Goal: Transaction & Acquisition: Obtain resource

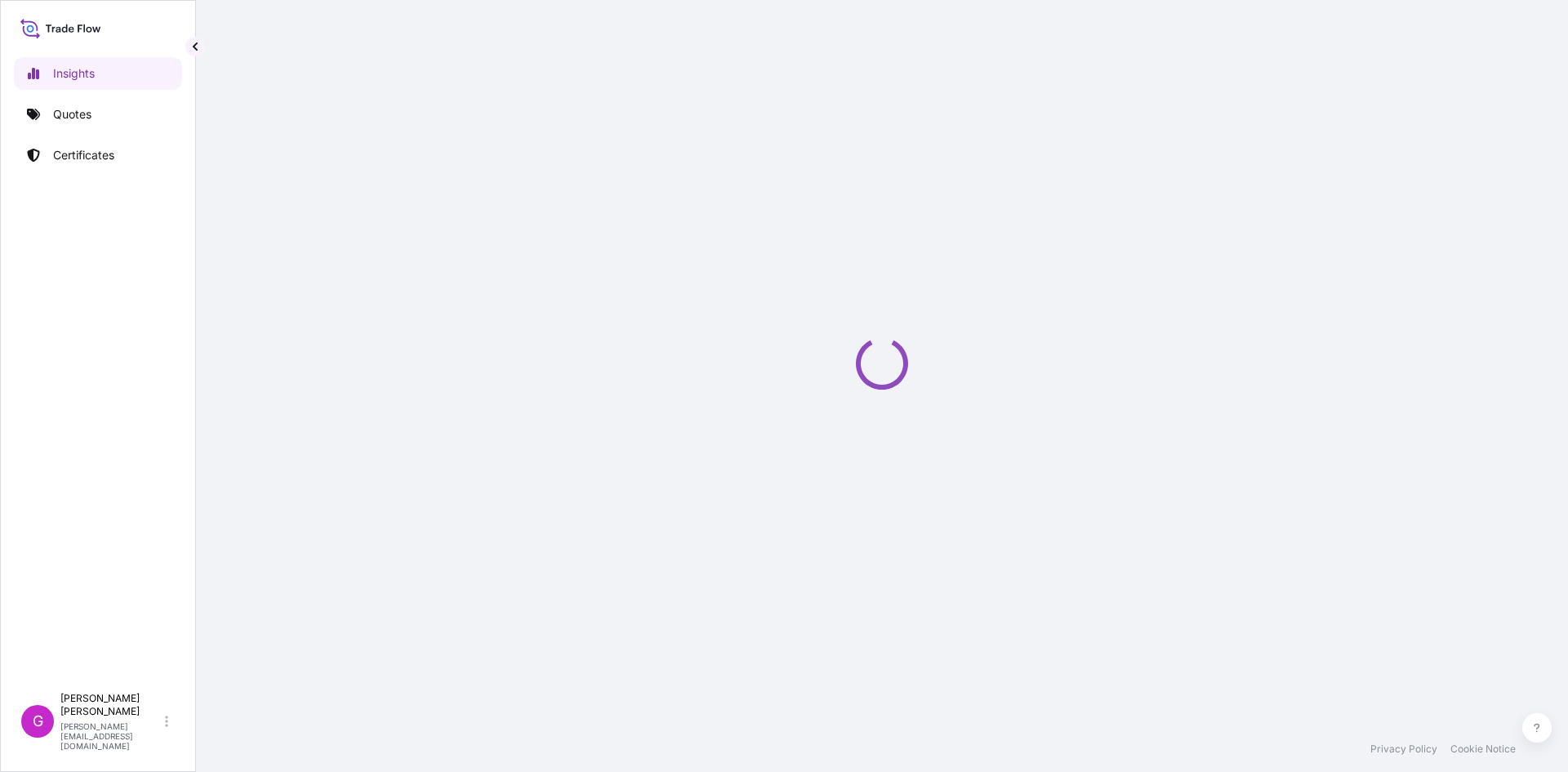
select select "2025"
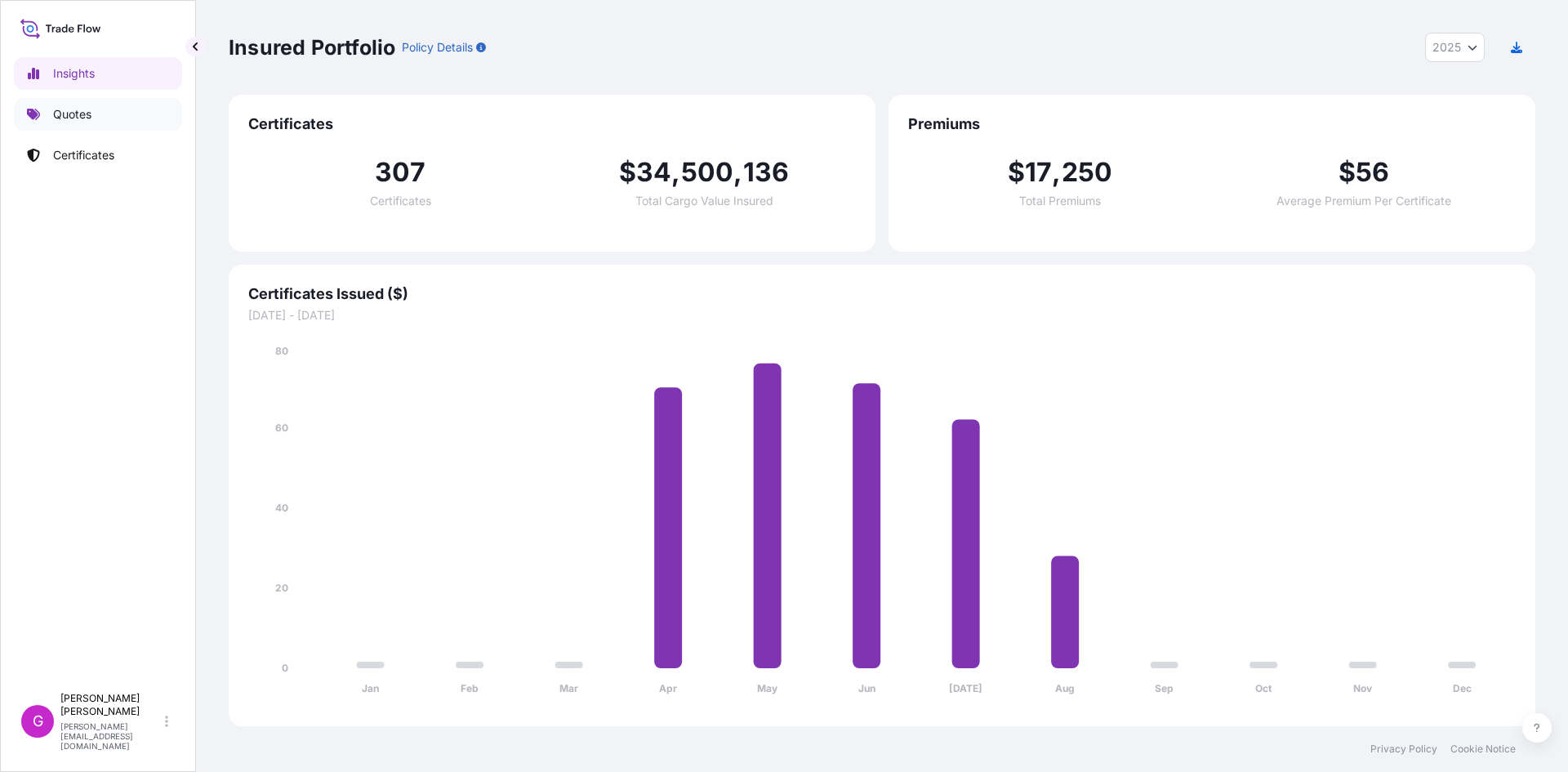
click at [96, 115] on link "Quotes" at bounding box center [98, 114] width 168 height 33
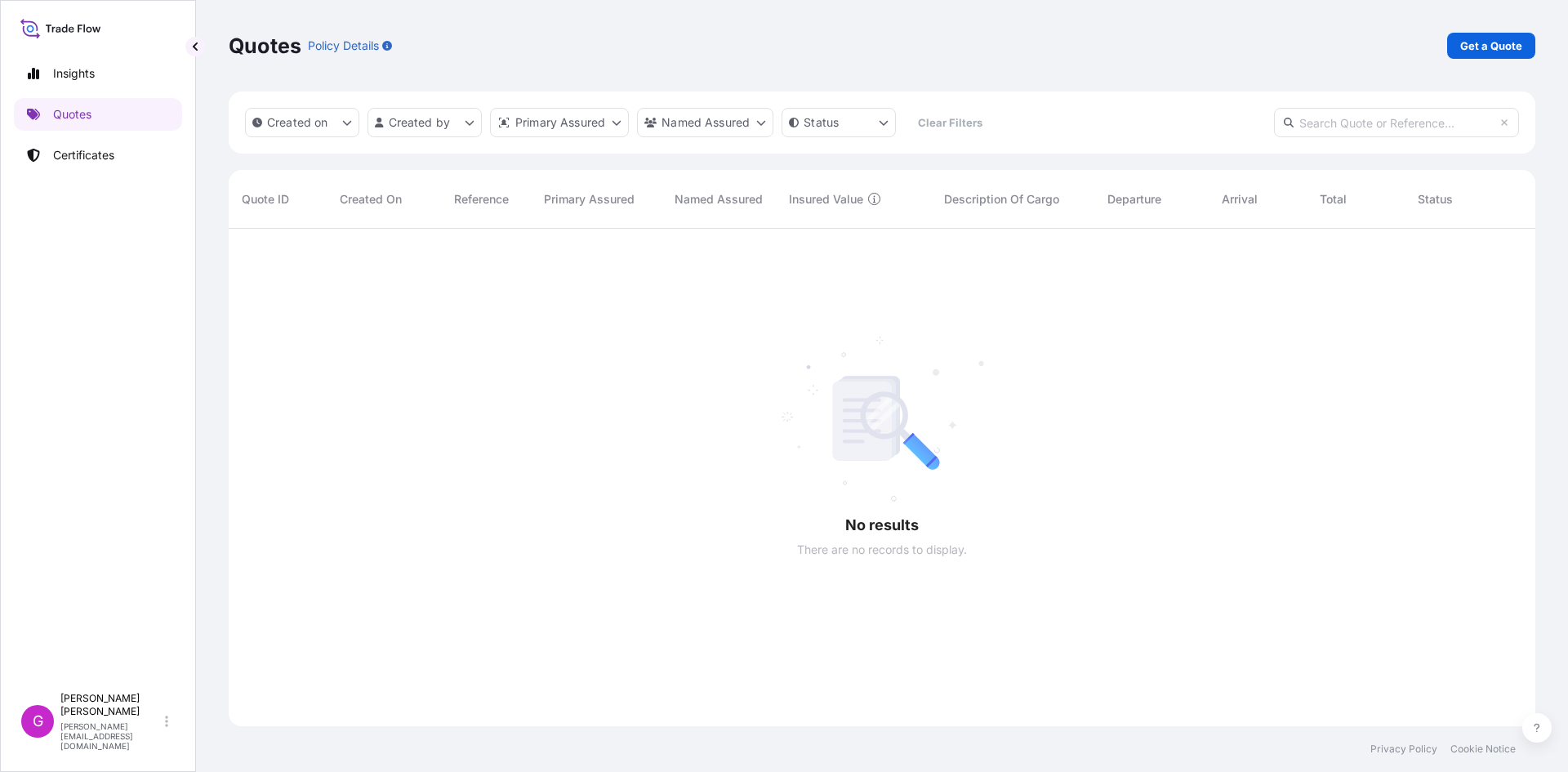
scroll to position [544, 1295]
click at [64, 164] on link "Certificates" at bounding box center [98, 155] width 168 height 33
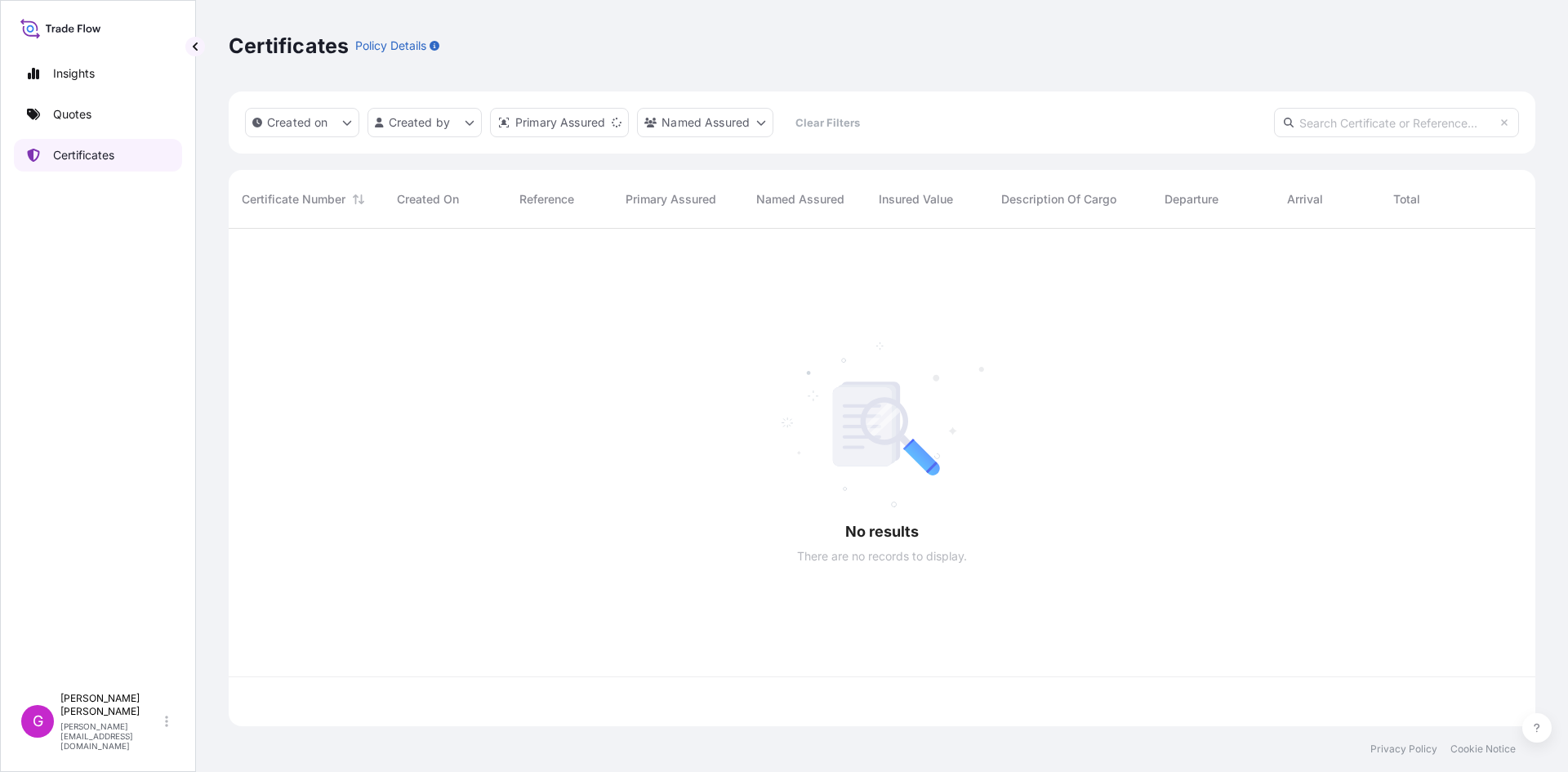
scroll to position [494, 1295]
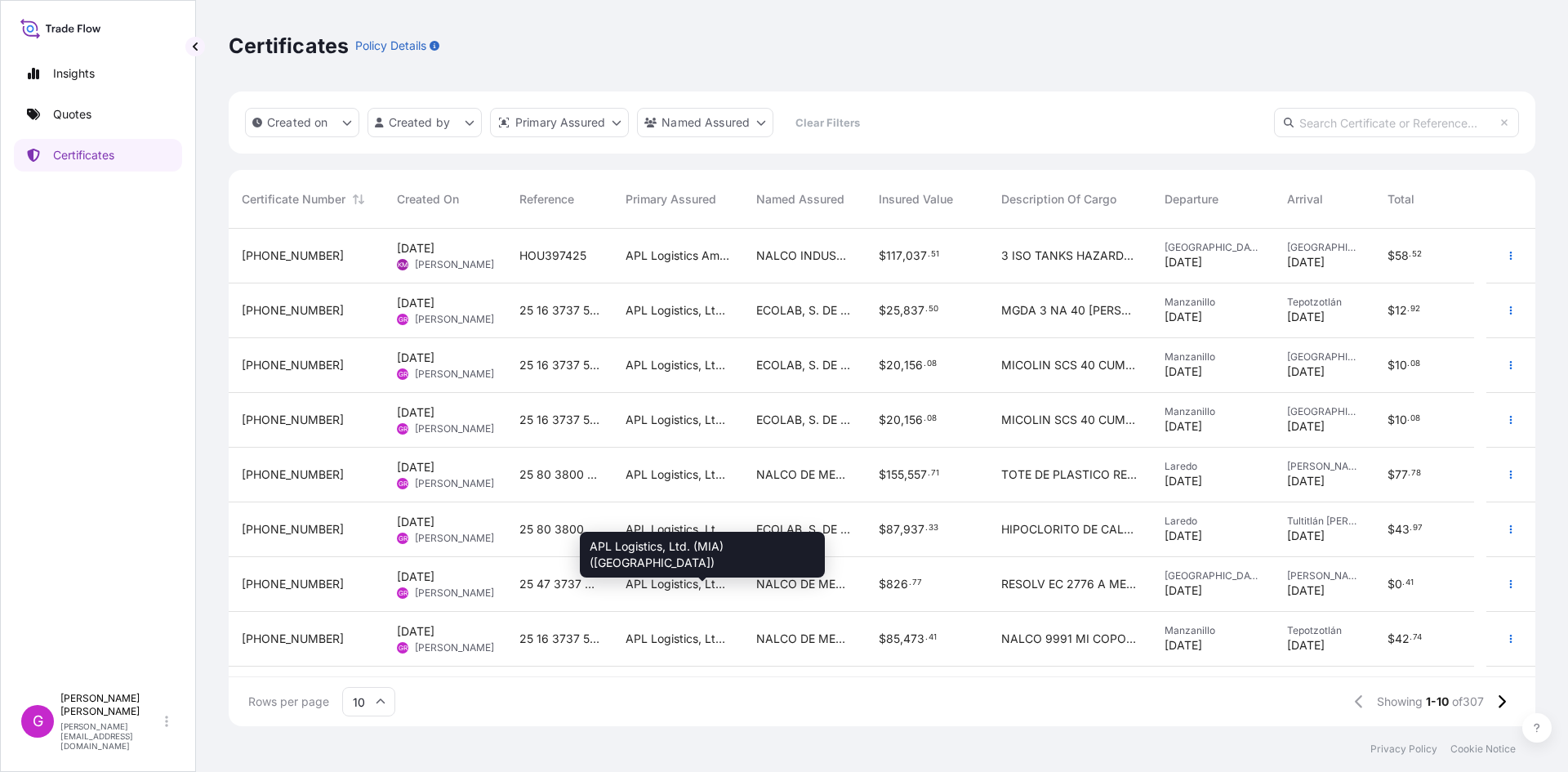
click at [685, 581] on span "APL Logistics, Ltd. (MIA) (Miami)" at bounding box center [677, 584] width 104 height 16
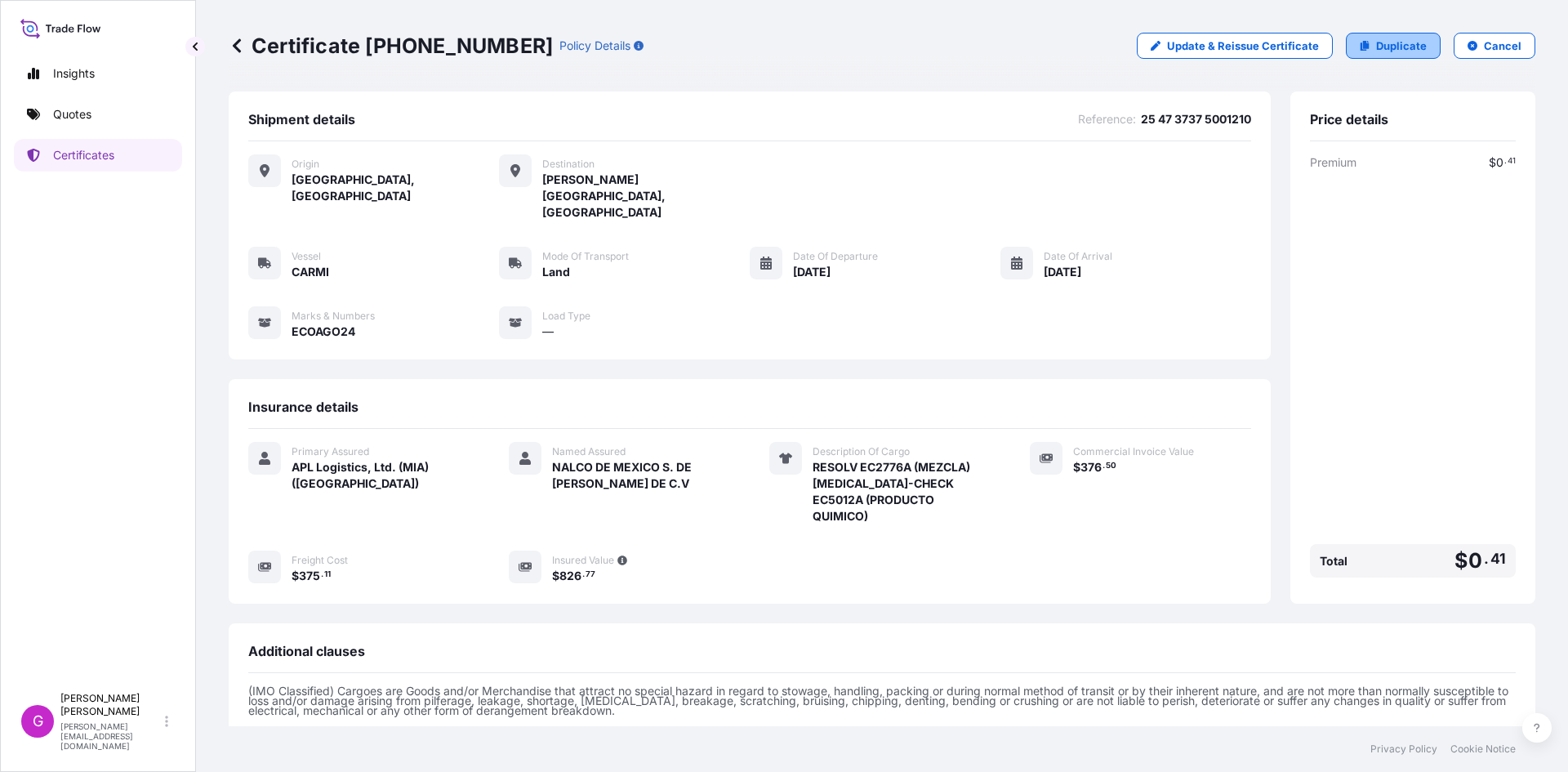
click at [1377, 40] on p "Duplicate" at bounding box center [1401, 45] width 51 height 16
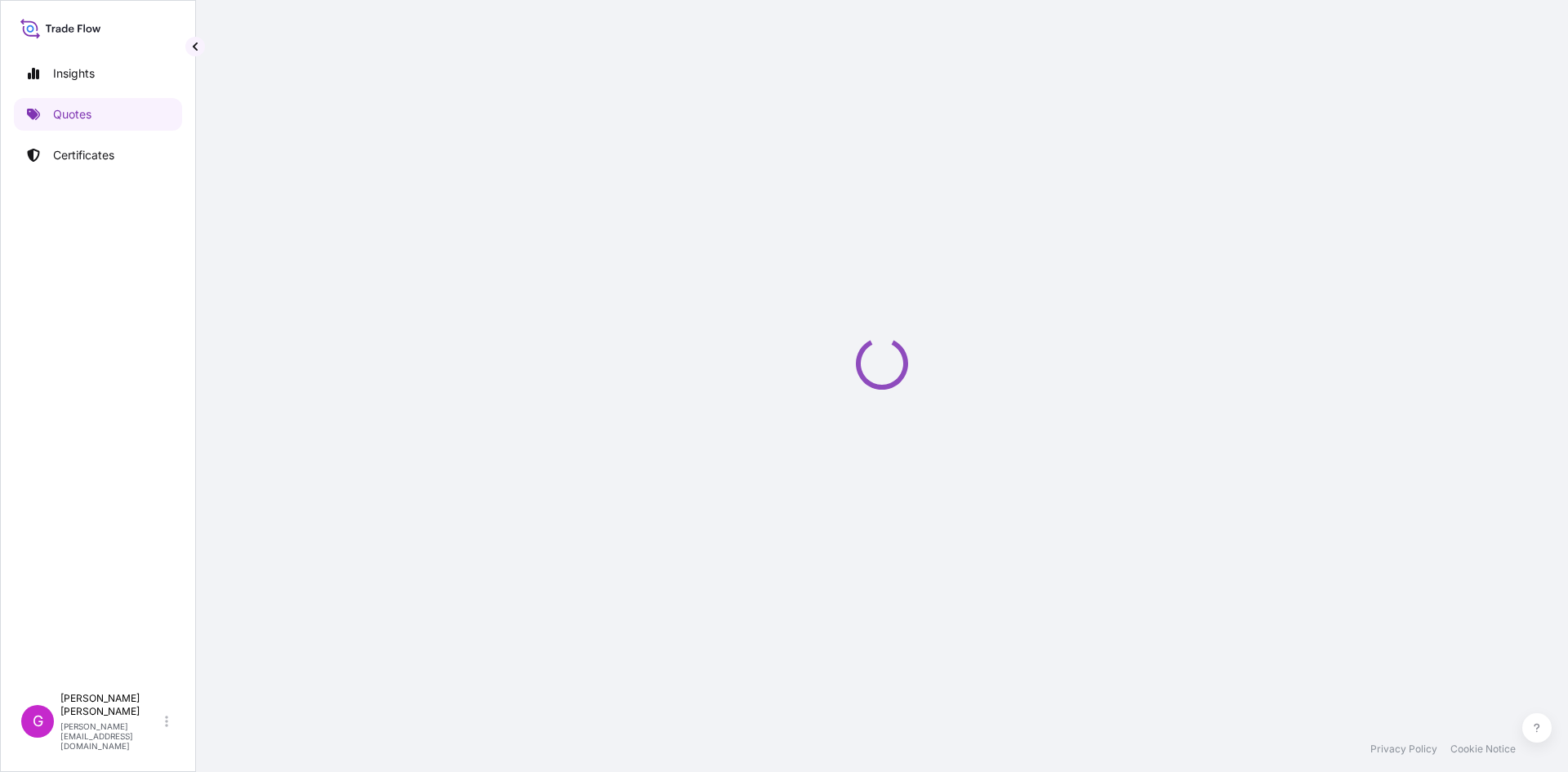
select select "Land"
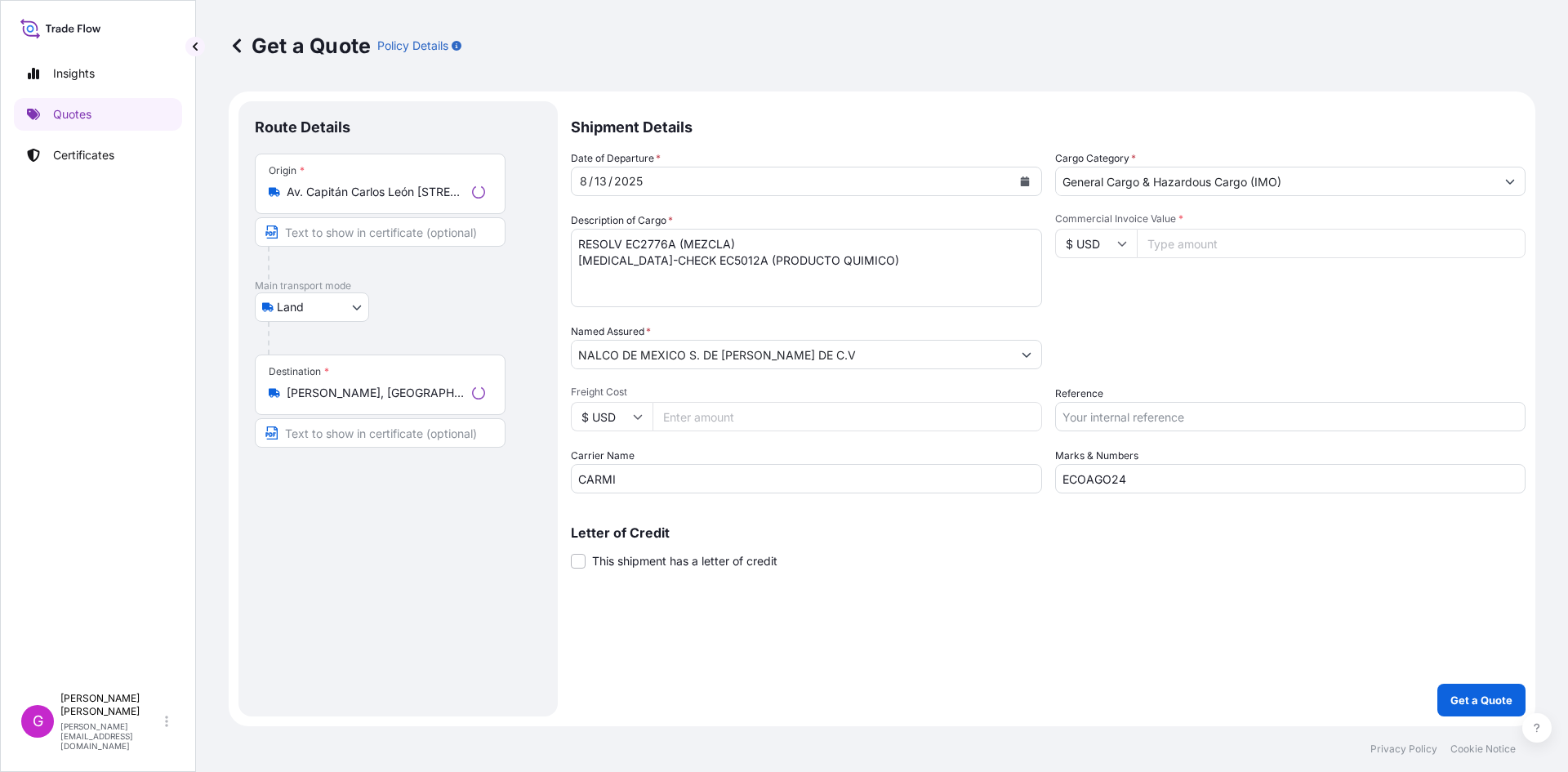
select select "31870"
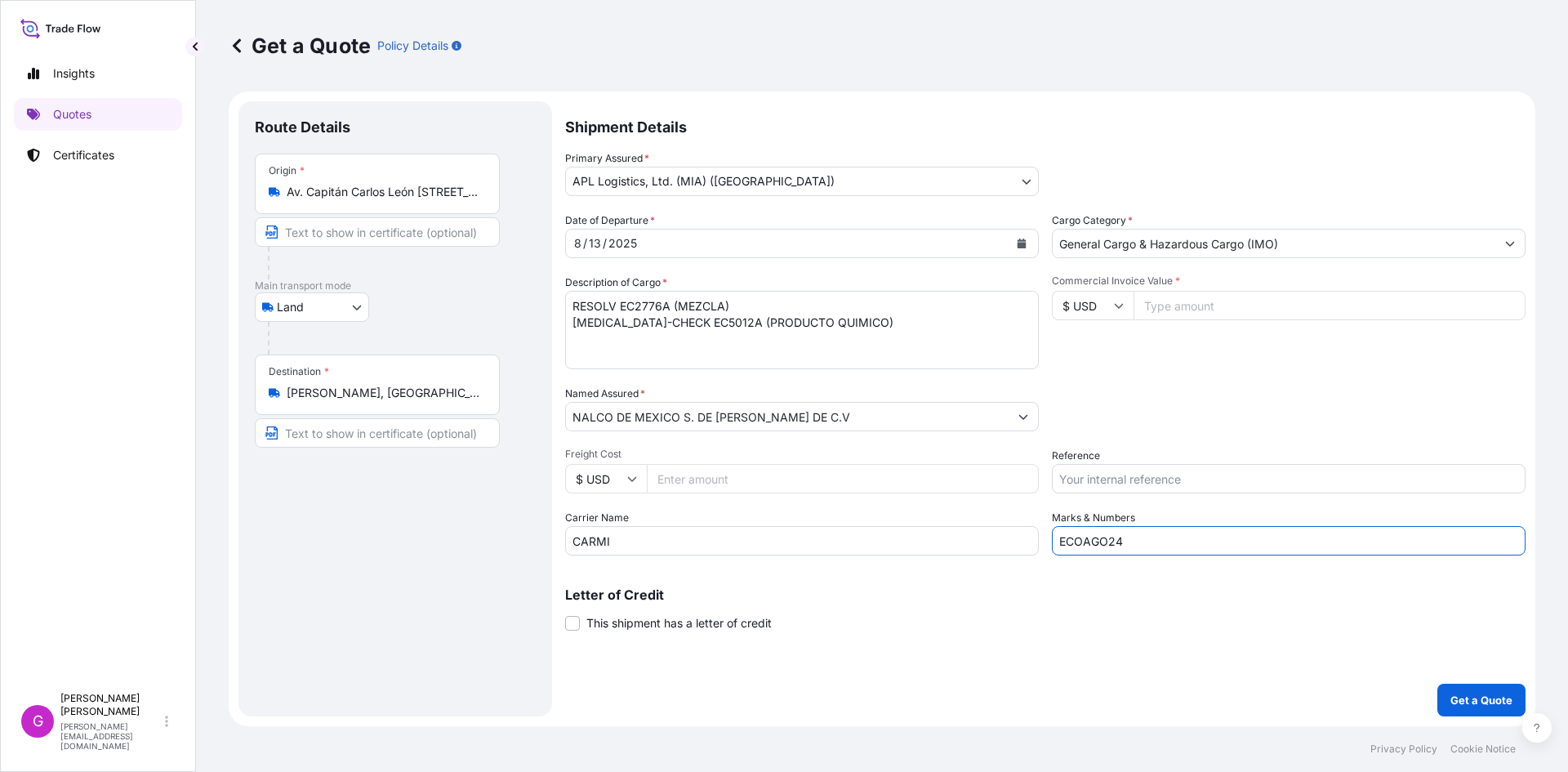
drag, startPoint x: 1176, startPoint y: 549, endPoint x: 695, endPoint y: 523, distance: 481.7
click at [695, 523] on div "Date of Departure * 8 / 13 / 2025 Cargo Category * General Cargo & Hazardous Ca…" at bounding box center [1045, 384] width 960 height 343
paste input "9"
type input "ECOAGO29"
click at [1023, 234] on button "Calendar" at bounding box center [1021, 243] width 26 height 26
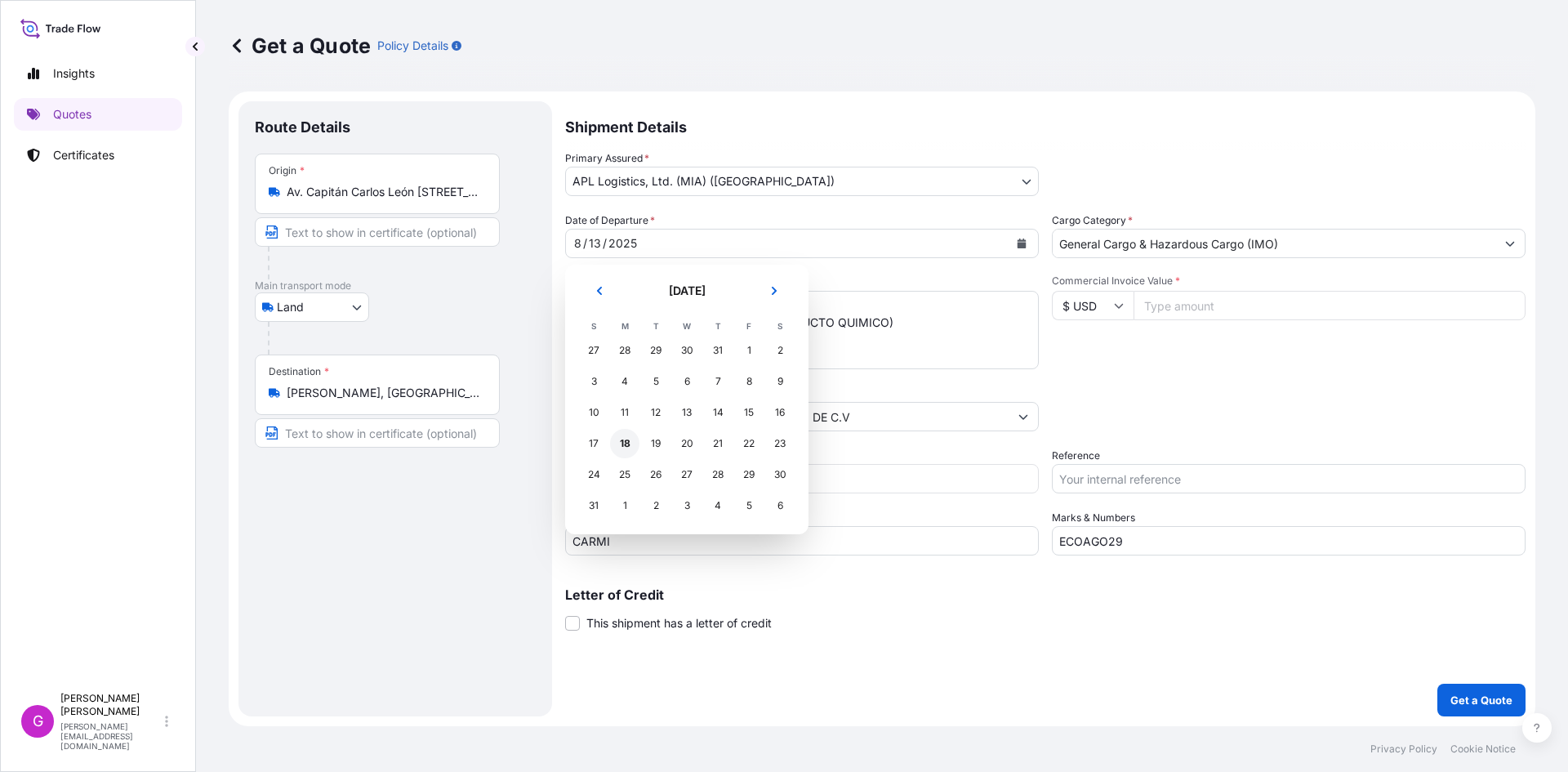
click at [627, 445] on div "18" at bounding box center [624, 443] width 29 height 29
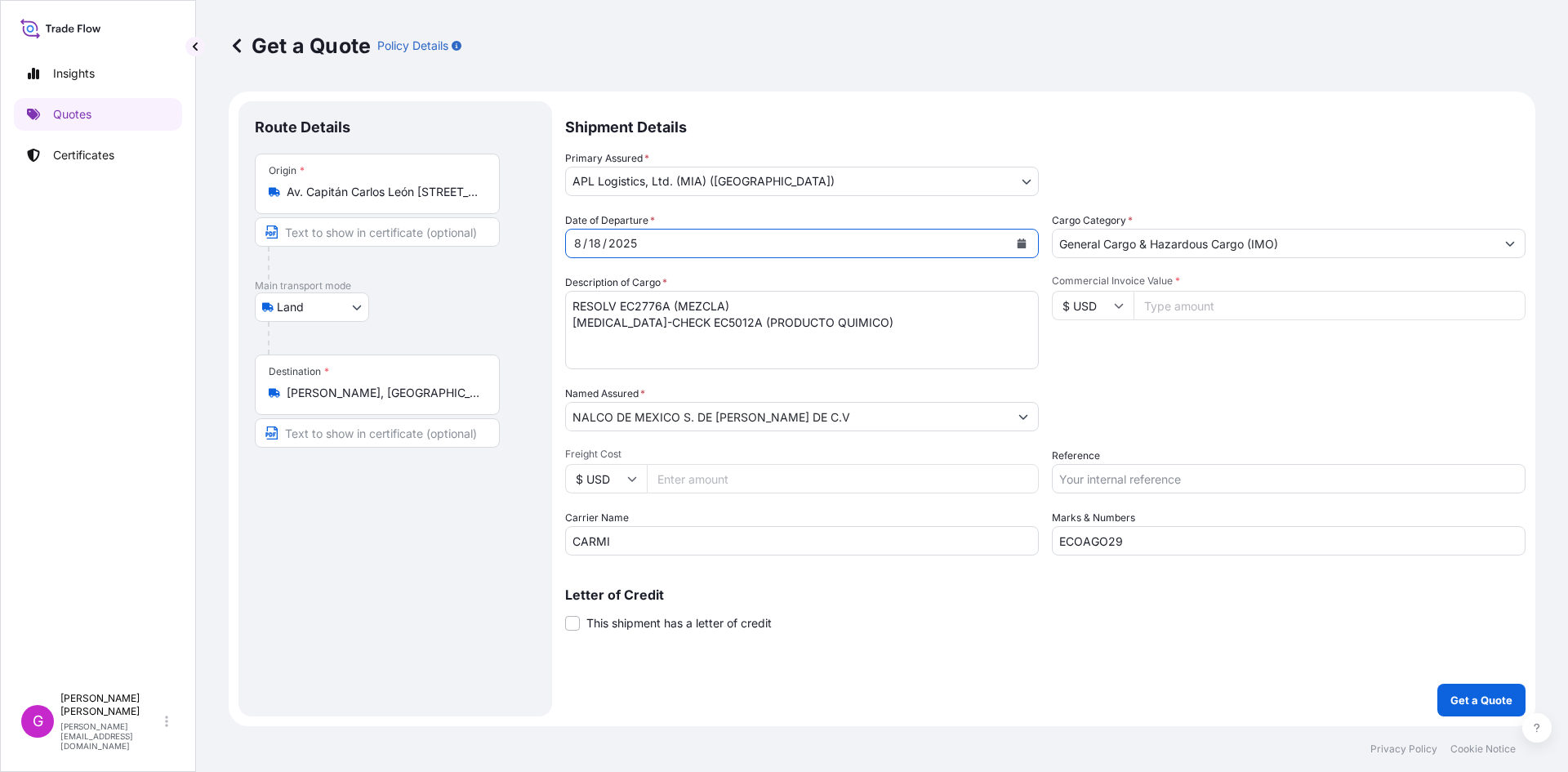
click at [1205, 479] on input "Reference" at bounding box center [1289, 478] width 473 height 29
click at [1230, 310] on input "Commercial Invoice Value *" at bounding box center [1330, 305] width 392 height 29
paste input "10632.20"
type input "10632.20"
click at [1086, 480] on input "Reference" at bounding box center [1289, 478] width 473 height 29
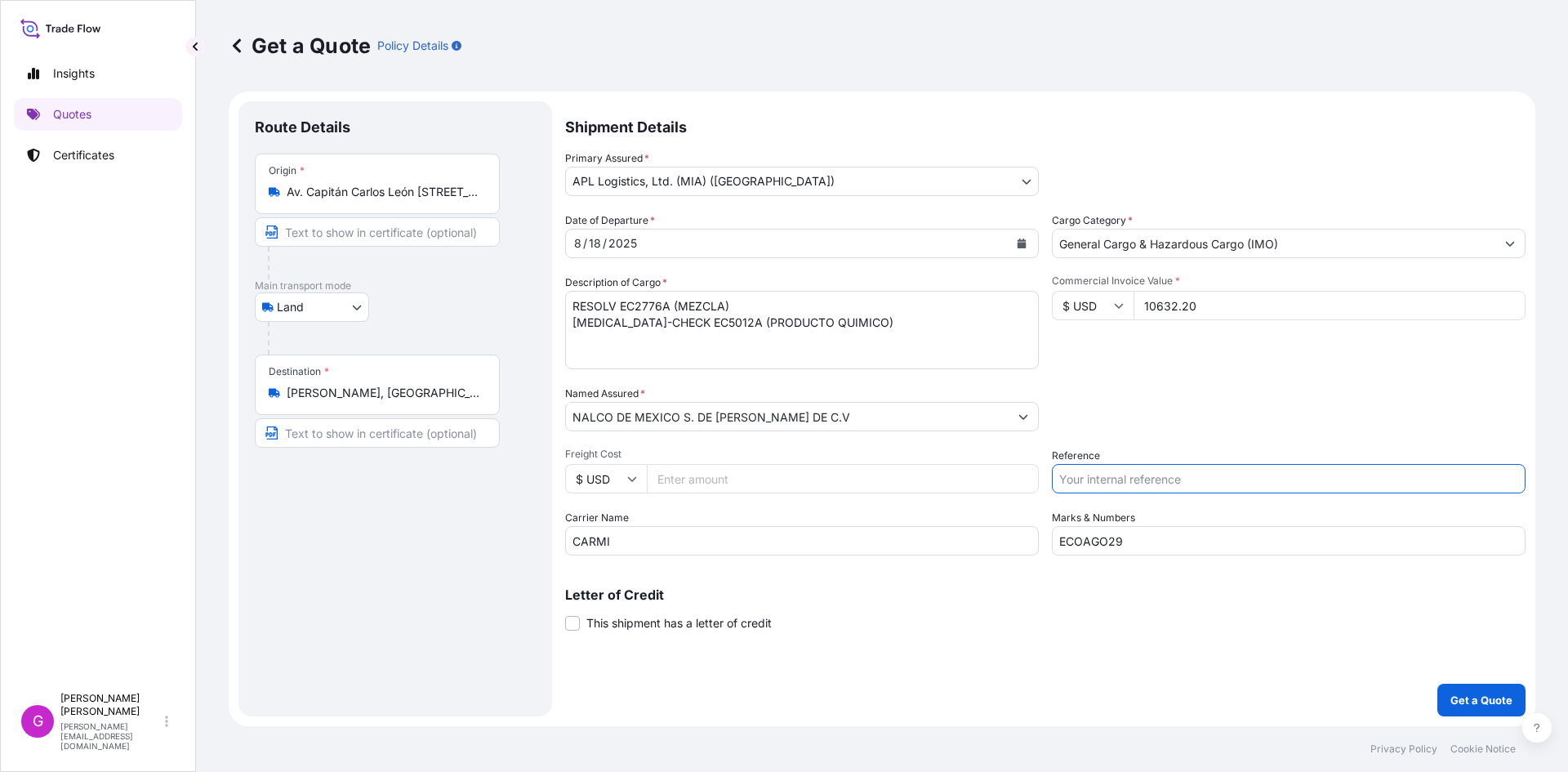
paste input "25 47 3737 5001136"
type input "25 47 3737 5001136"
click at [739, 470] on input "Freight Cost" at bounding box center [843, 478] width 392 height 29
paste input "711.71"
type input "711.71"
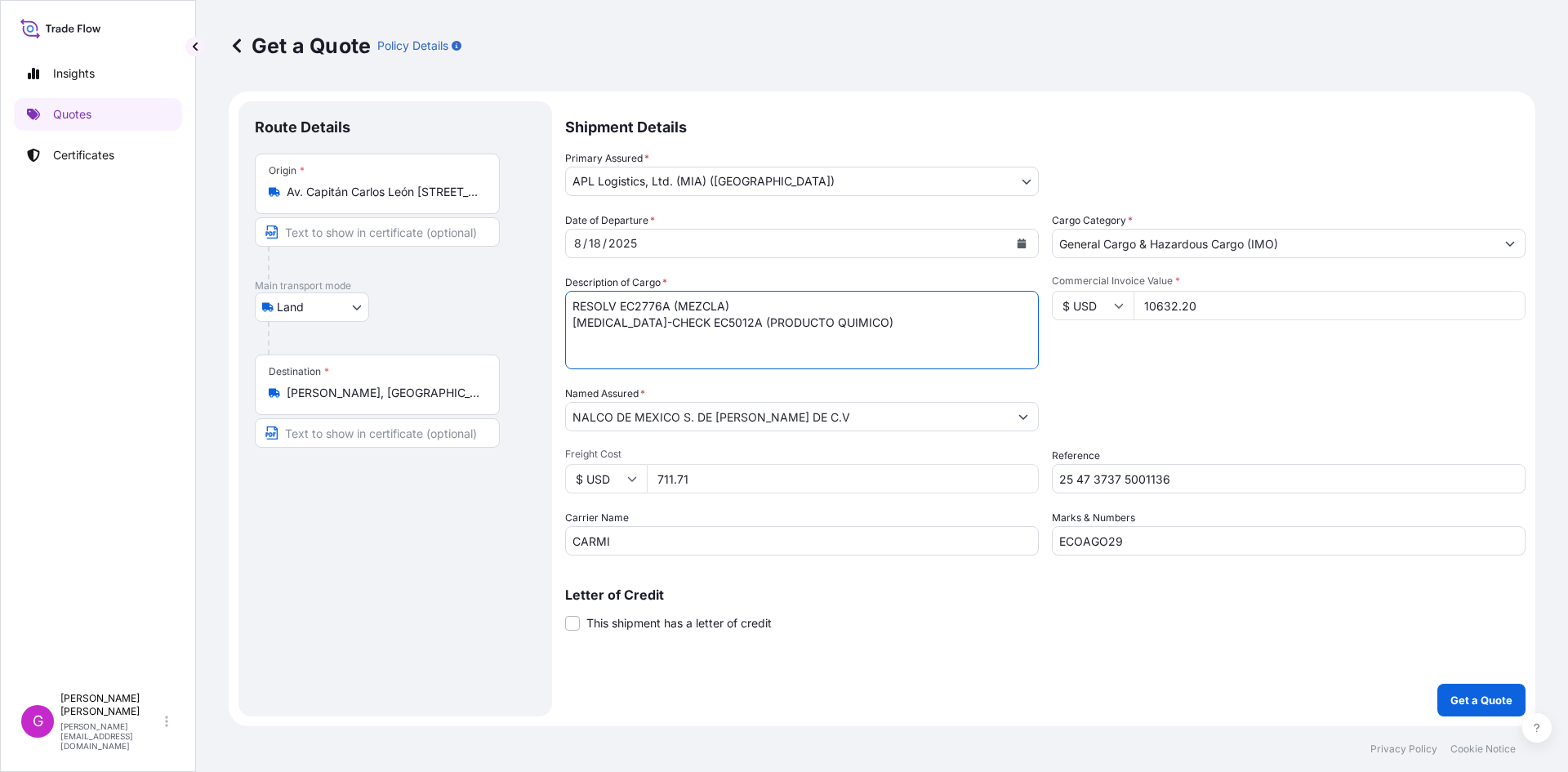
drag, startPoint x: 936, startPoint y: 346, endPoint x: 473, endPoint y: 253, distance: 472.2
click at [473, 253] on form "Route Details Place of loading Road / Inland Road / Inland Origin * Av. Capitán…" at bounding box center [882, 409] width 1306 height 635
paste textarea "ETILEN BIS ESTEARAMIDA"
type textarea "ETILEN BIS ESTEARAMIDA"
click at [1475, 693] on p "Get a Quote" at bounding box center [1482, 700] width 62 height 16
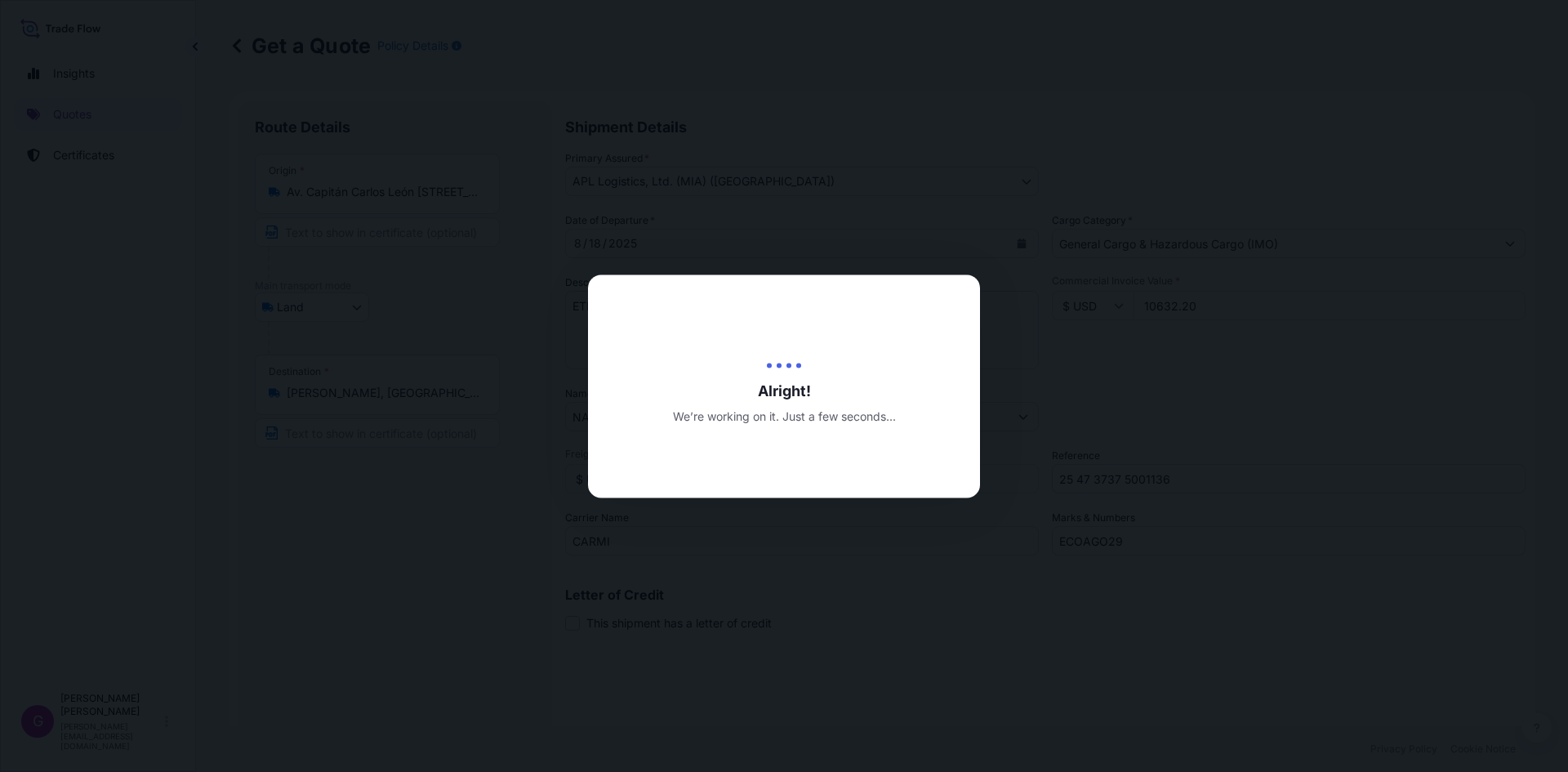
type input "08/18/2025"
select select "Land"
select select "31870"
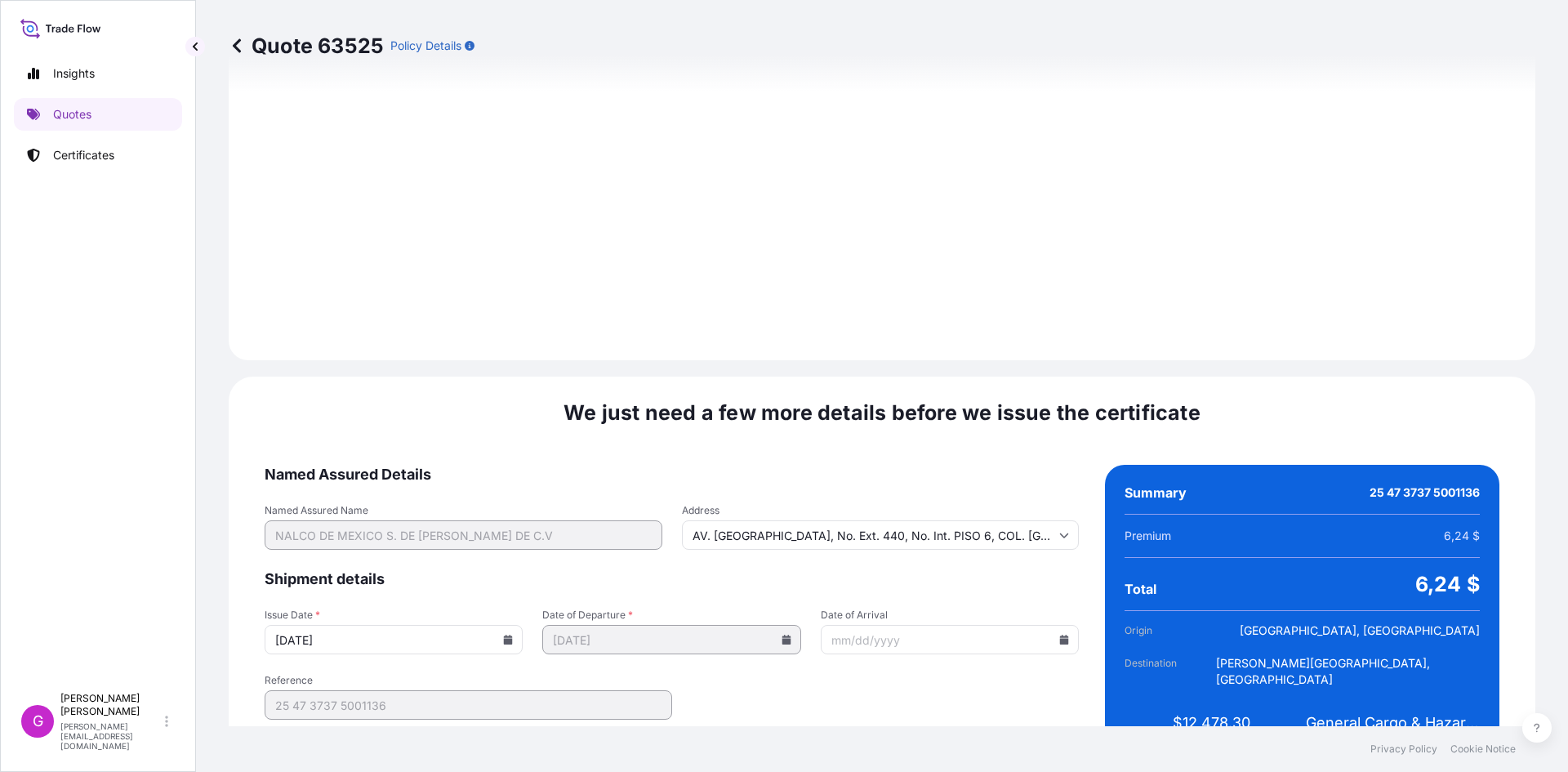
scroll to position [1950, 0]
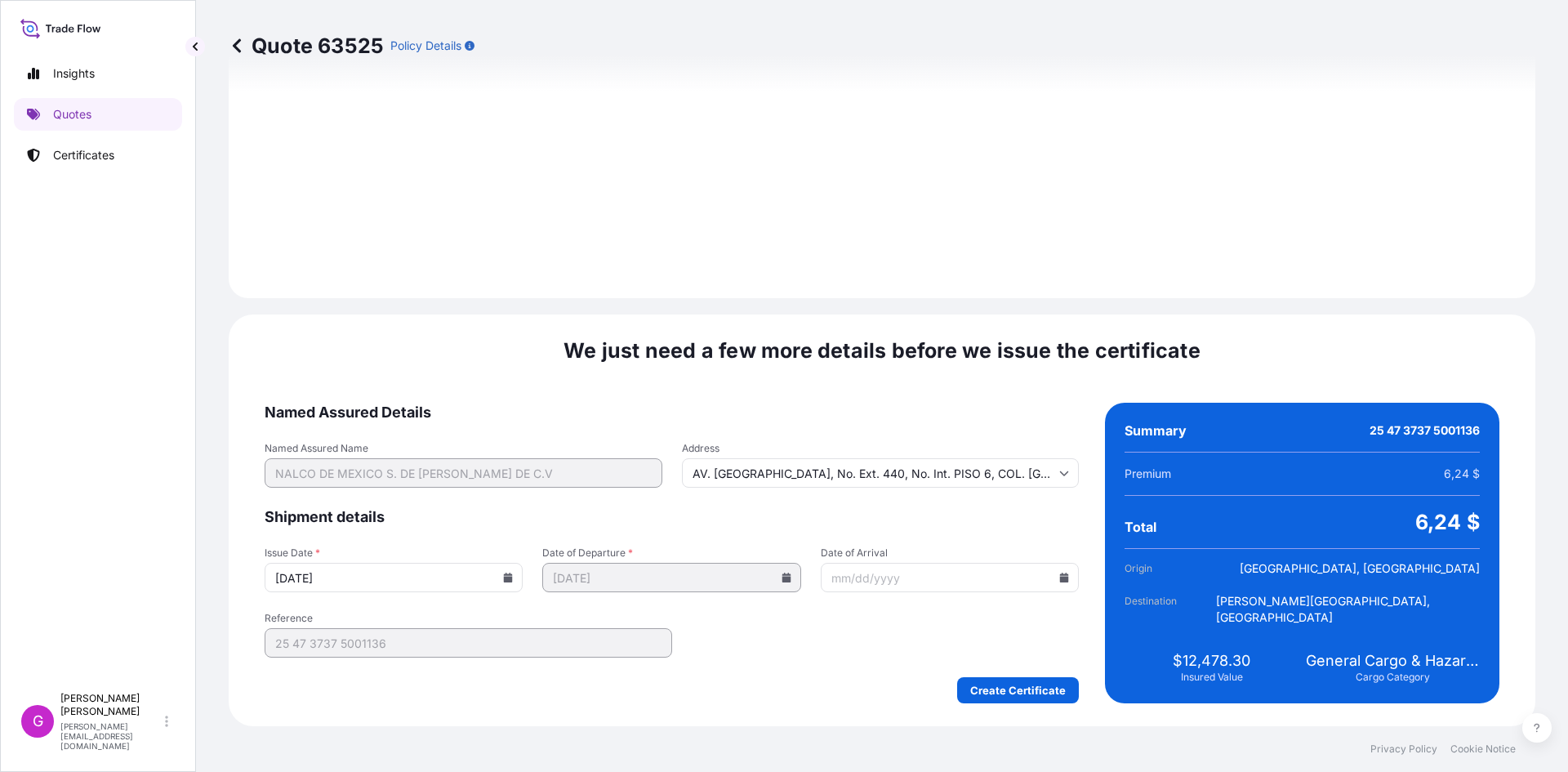
click at [1059, 573] on icon at bounding box center [1063, 577] width 10 height 10
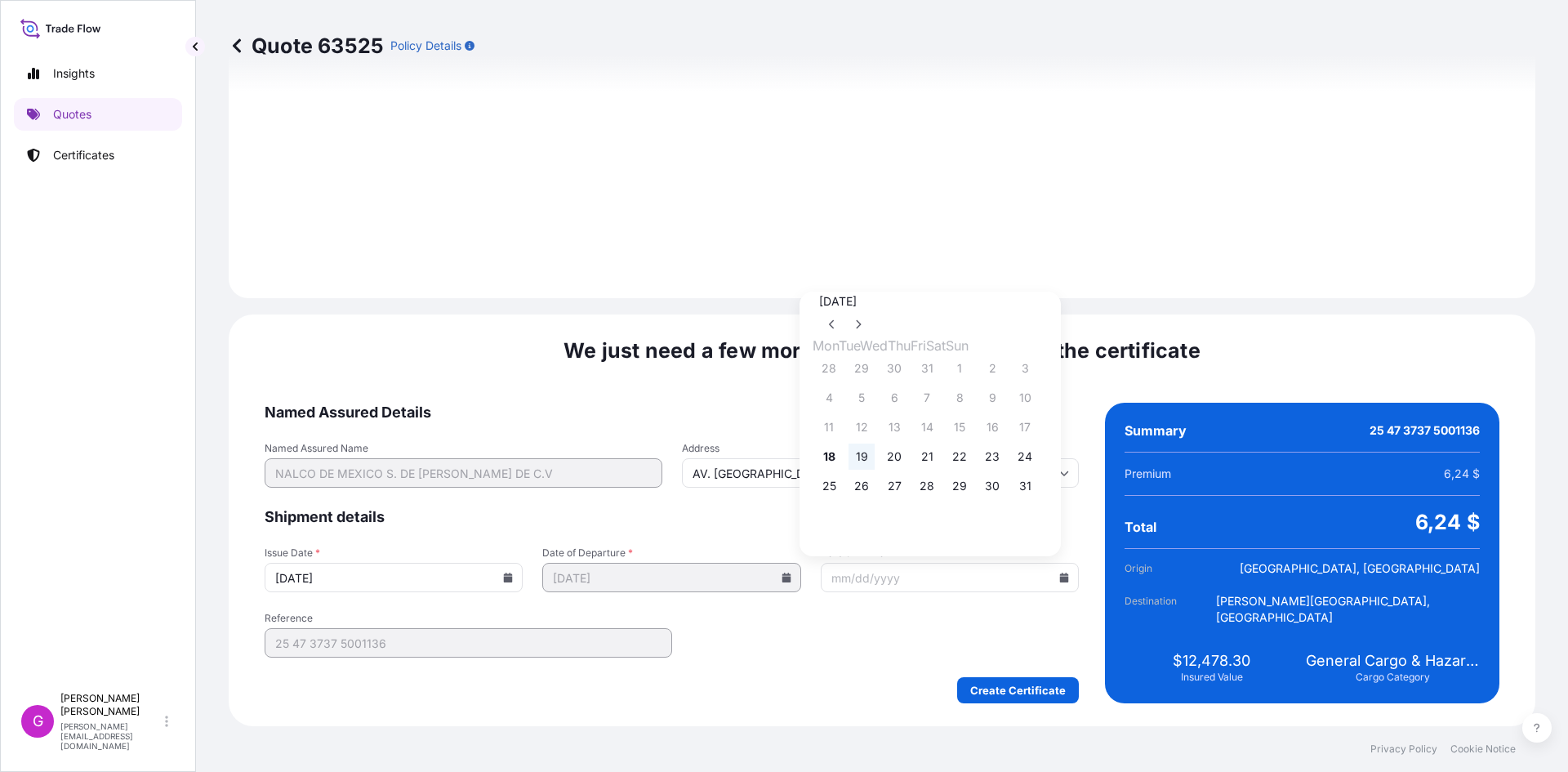
click at [868, 462] on button "19" at bounding box center [861, 456] width 26 height 26
type input "08/19/2025"
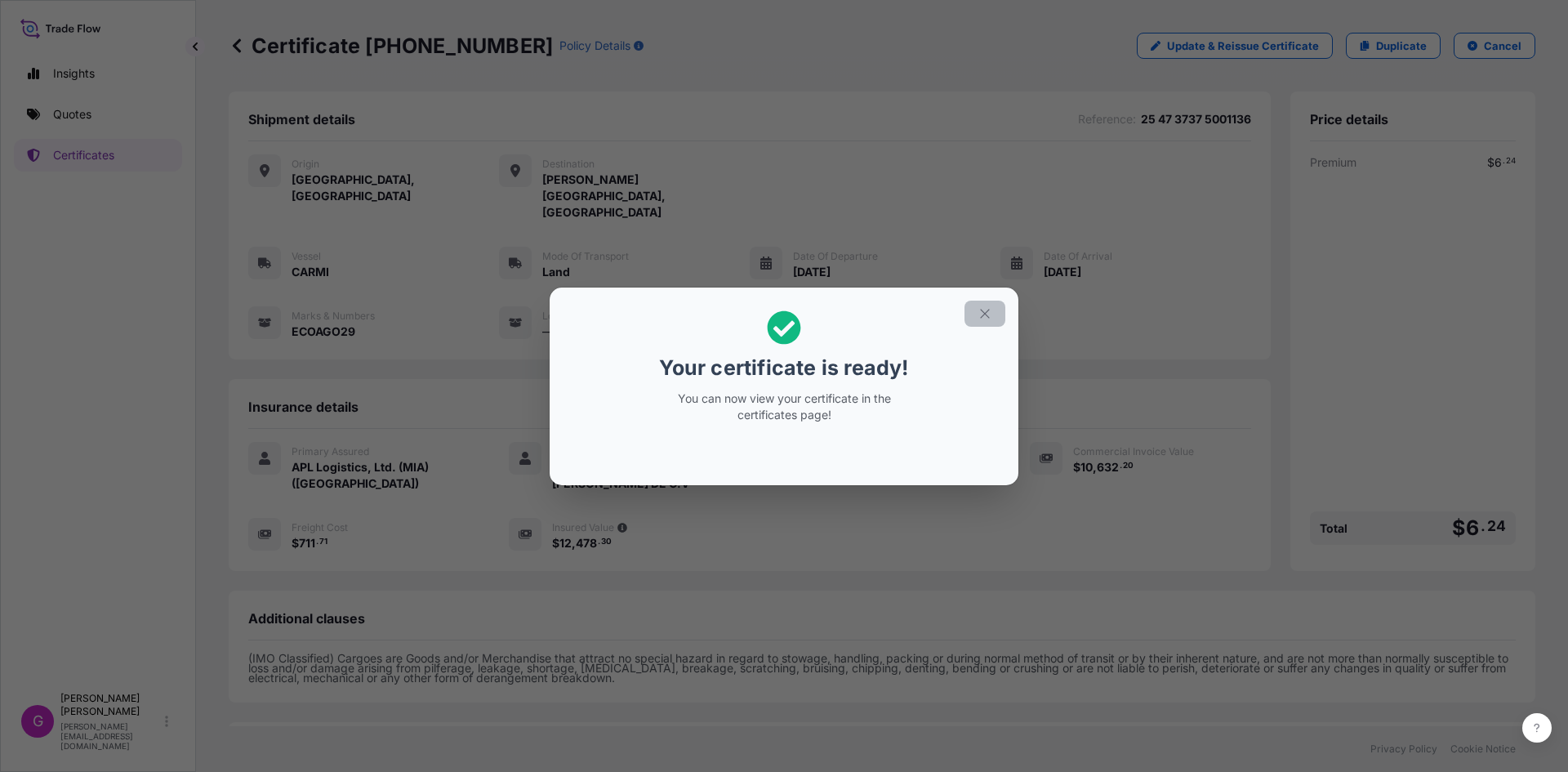
click at [978, 315] on icon "button" at bounding box center [984, 313] width 15 height 15
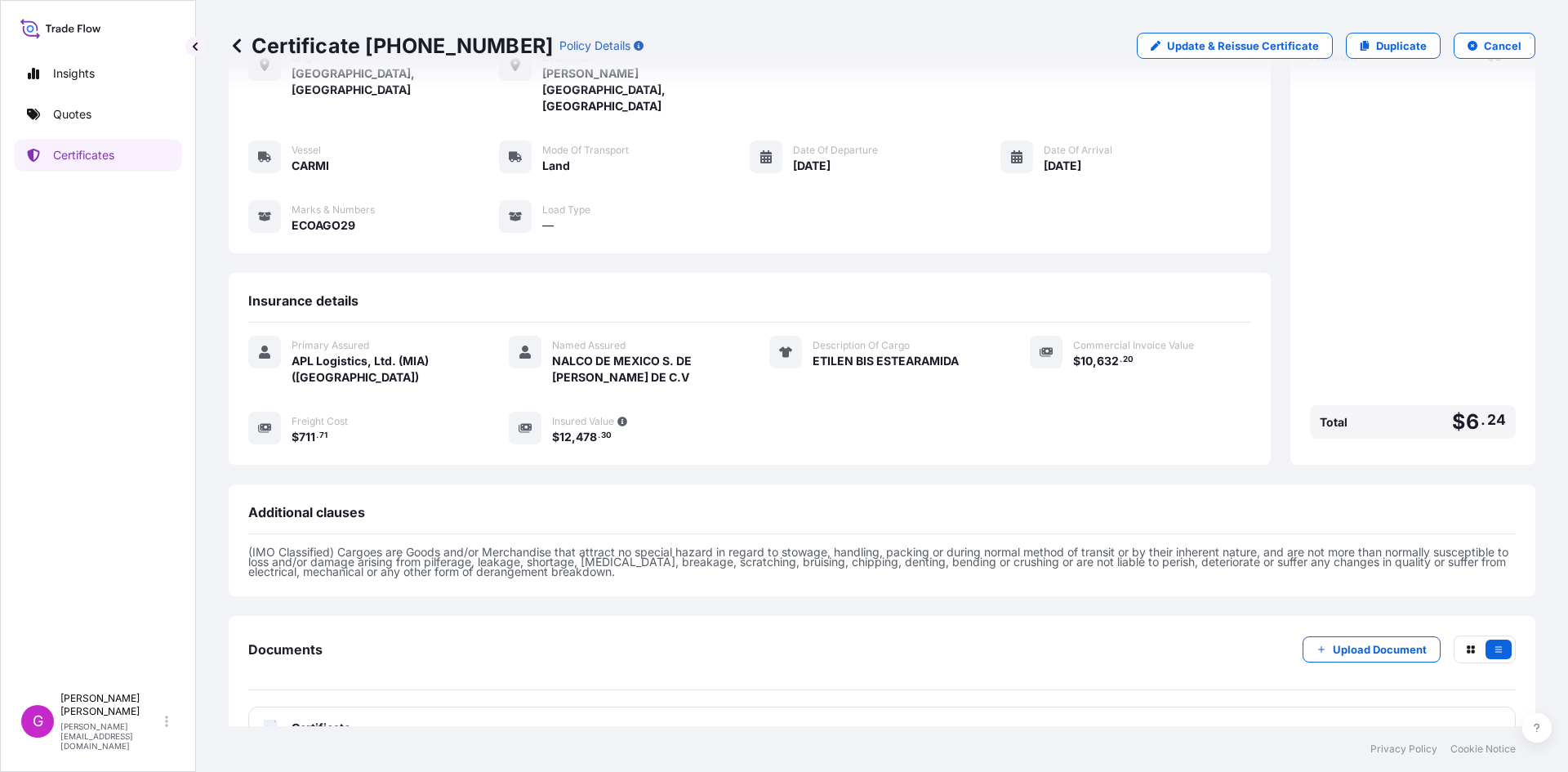
scroll to position [116, 0]
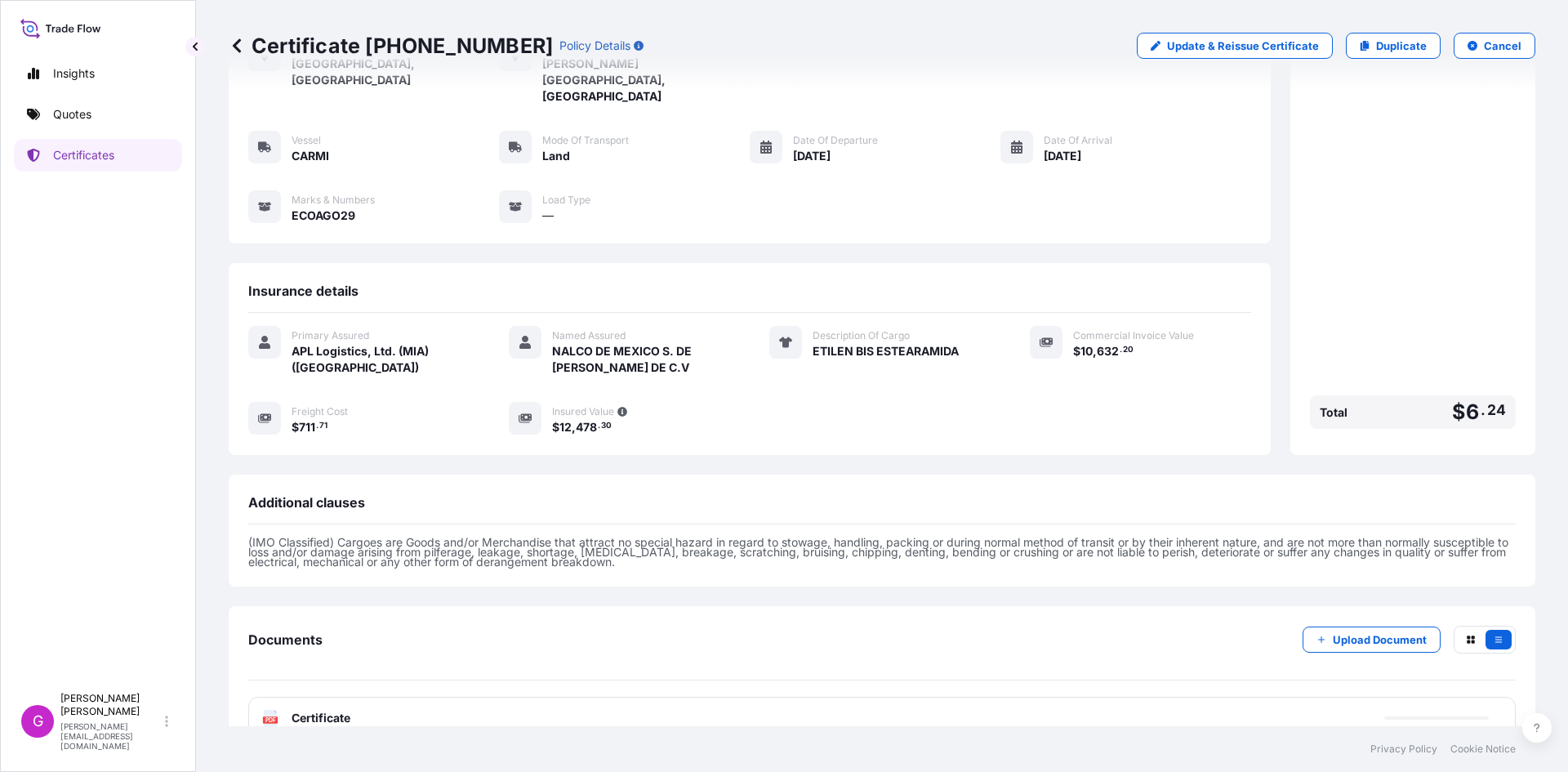
click at [496, 42] on div "Certificate 31870-284-1 Policy Details" at bounding box center [436, 45] width 415 height 26
drag, startPoint x: 489, startPoint y: 44, endPoint x: 418, endPoint y: 39, distance: 71.2
click at [401, 44] on p "Certificate 31870-284-1" at bounding box center [391, 45] width 324 height 26
drag, startPoint x: 491, startPoint y: 39, endPoint x: 365, endPoint y: 40, distance: 126.0
click at [365, 40] on p "Certificate 31870-284-1" at bounding box center [391, 45] width 324 height 26
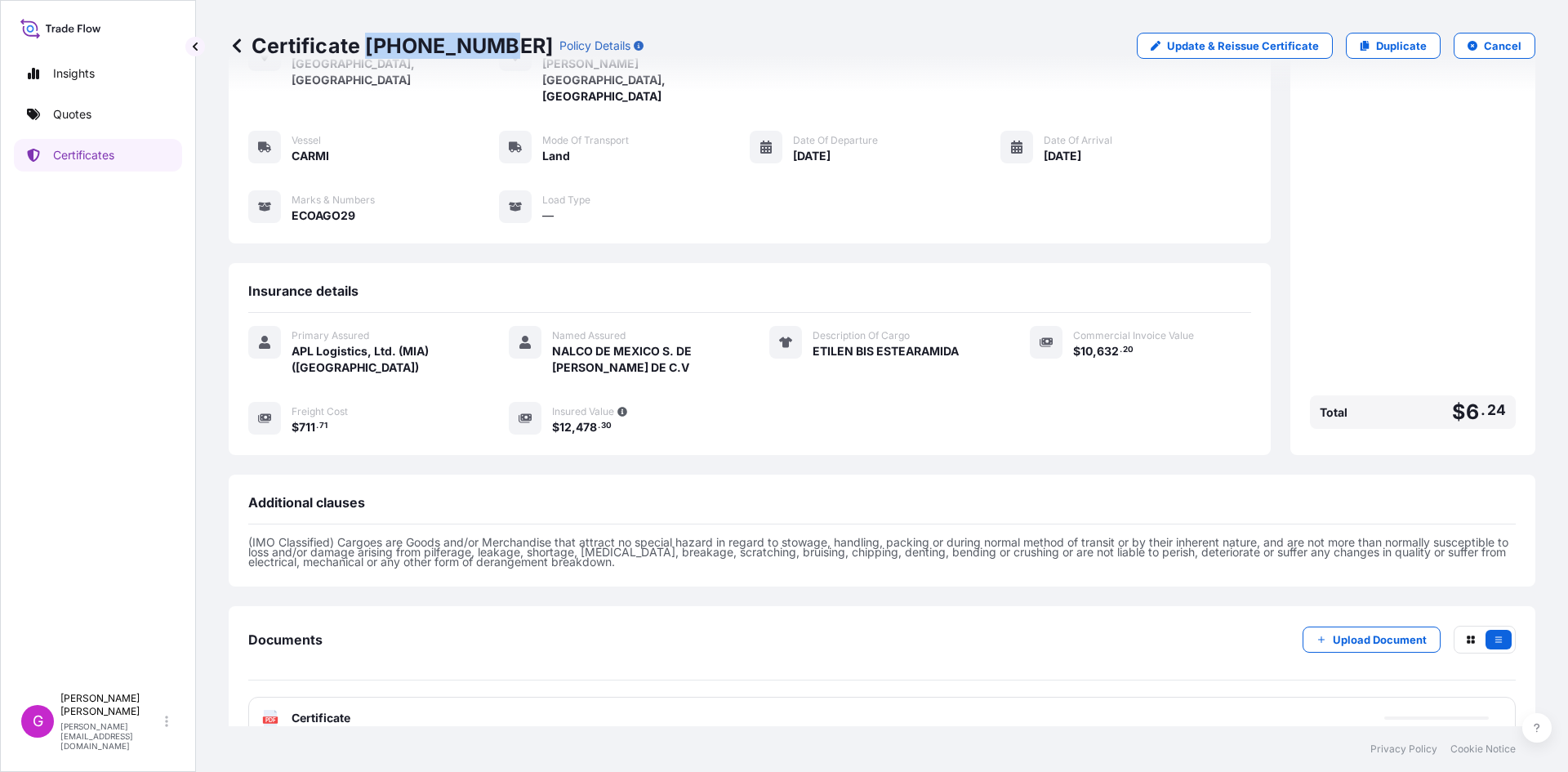
copy p "31870-284-1"
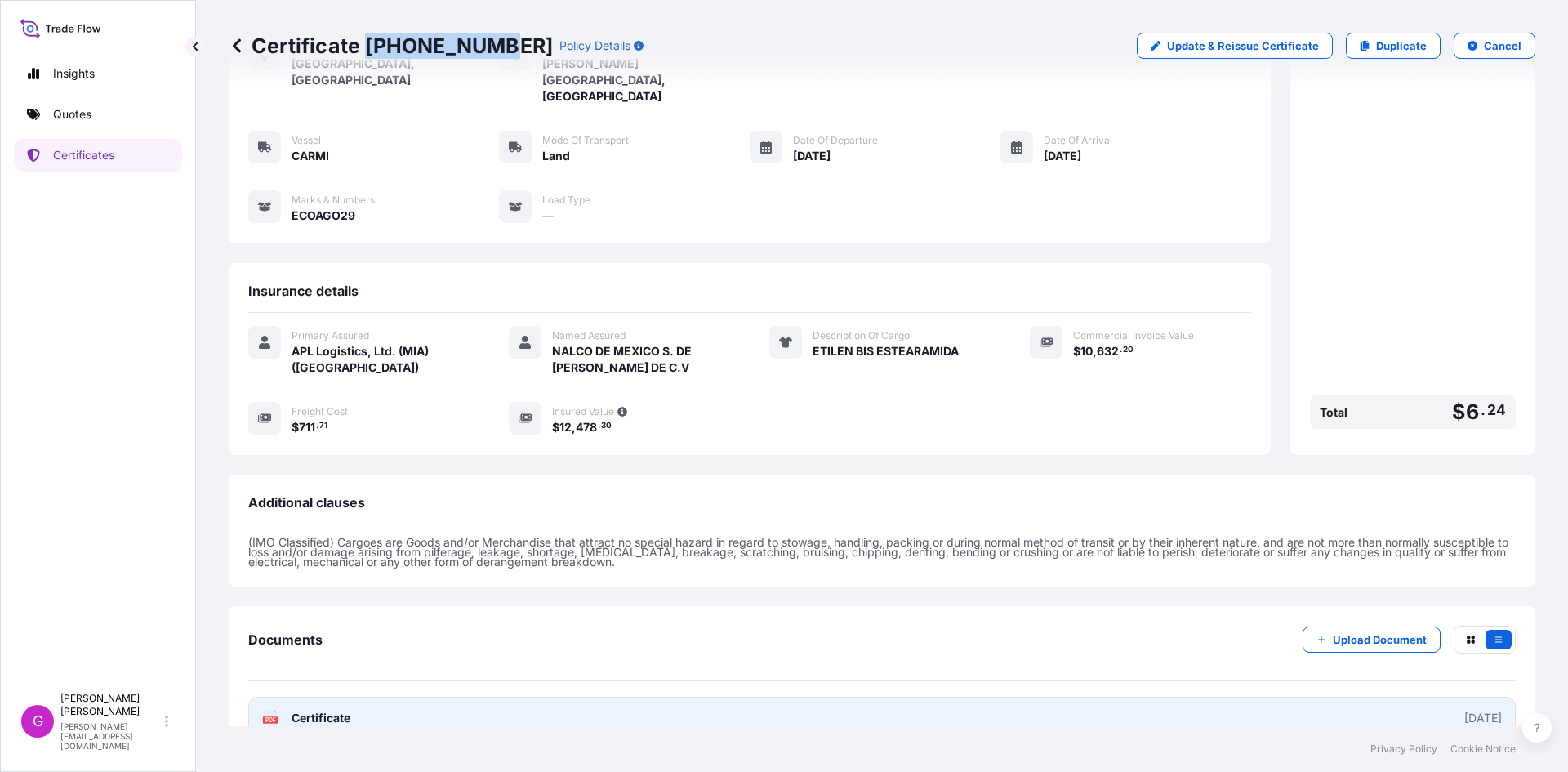
click at [610, 697] on link "PDF Certificate 2025-08-18" at bounding box center [882, 719] width 1267 height 43
